Goal: Navigation & Orientation: Understand site structure

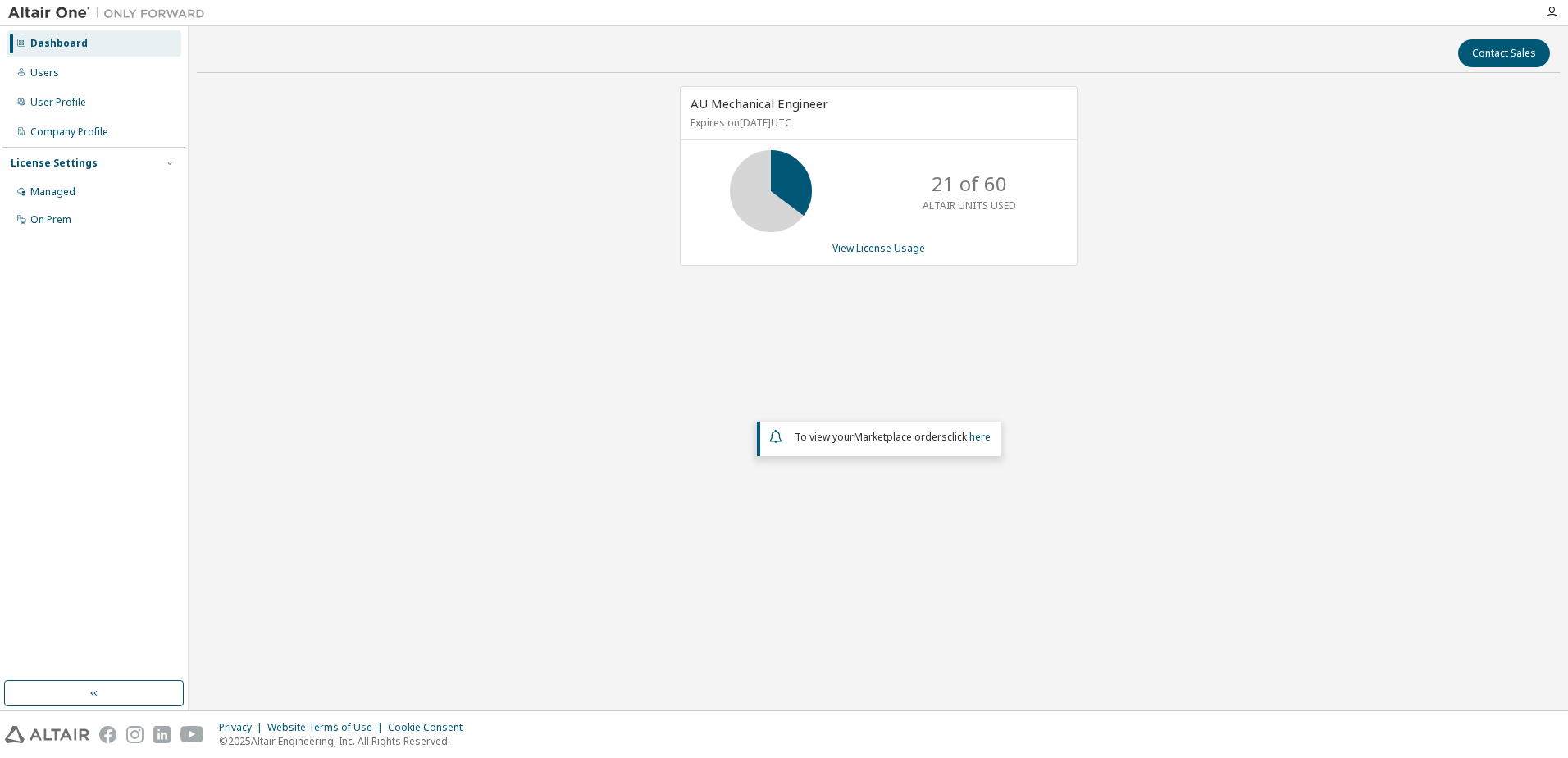
click at [427, 178] on div "AU Mechanical Engineer Expires on [DATE] UTC 21 of 60 ALTAIR UNITS USED View Li…" at bounding box center [878, 333] width 1363 height 493
